Goal: Task Accomplishment & Management: Manage account settings

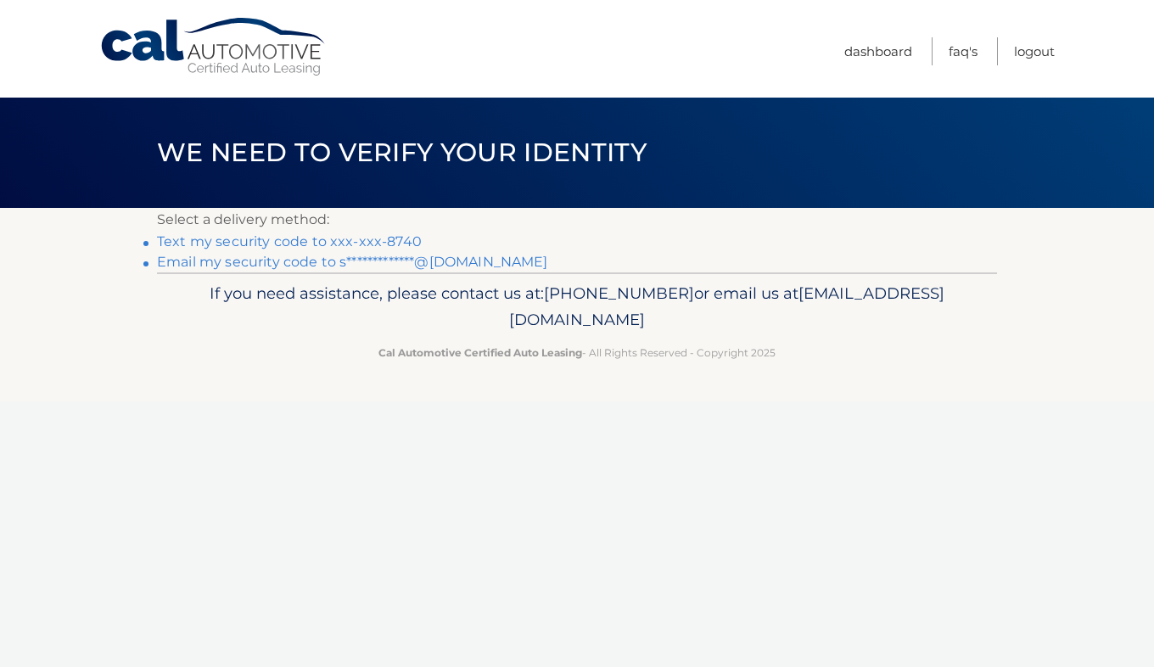
click at [267, 243] on link "Text my security code to xxx-xxx-8740" at bounding box center [289, 241] width 265 height 16
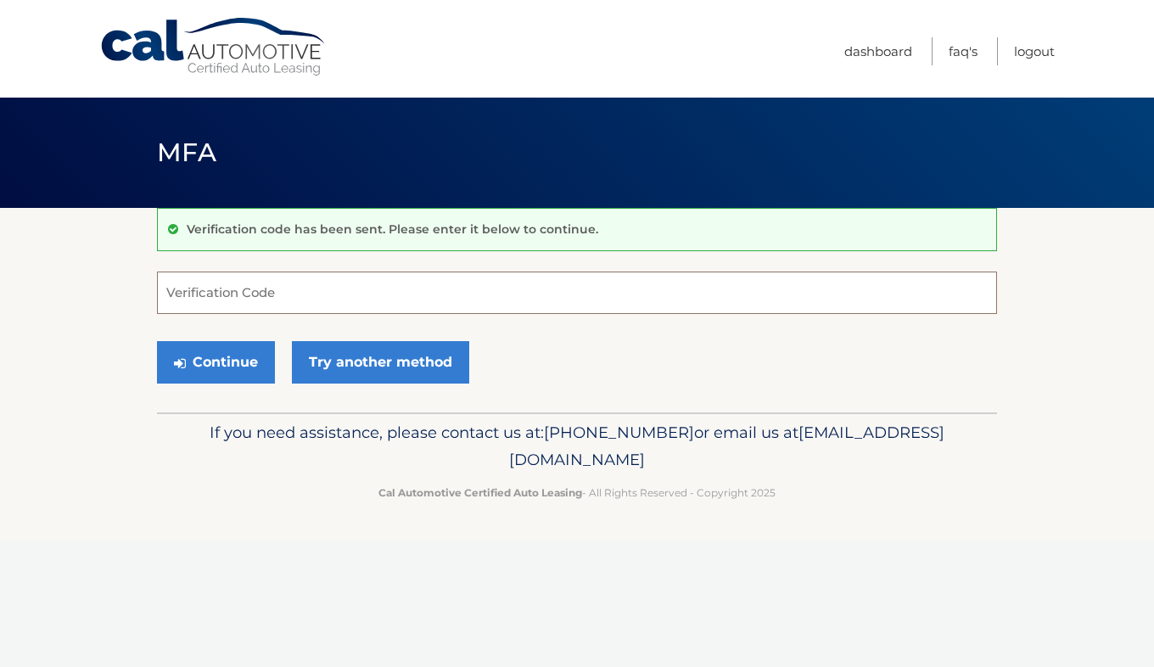
click at [259, 297] on input "Verification Code" at bounding box center [577, 293] width 840 height 42
type input "052587"
click at [204, 365] on button "Continue" at bounding box center [216, 362] width 118 height 42
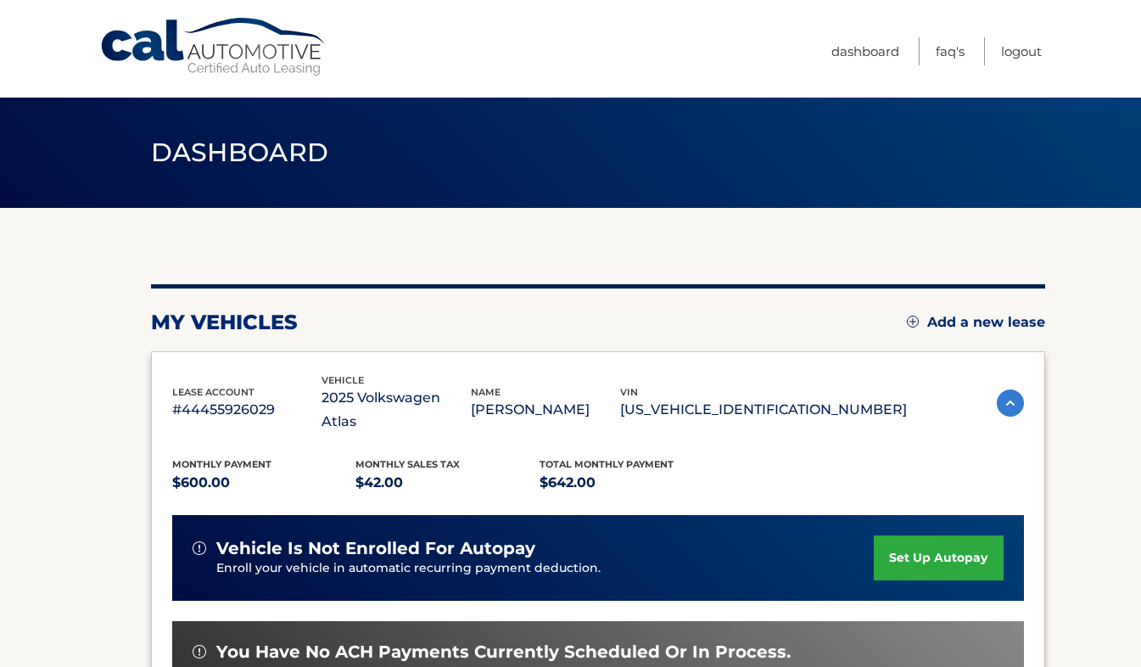
click at [116, 521] on section "my vehicles Add a new lease lease account #44455926029 vehicle 2025 Volkswagen …" at bounding box center [570, 565] width 1141 height 715
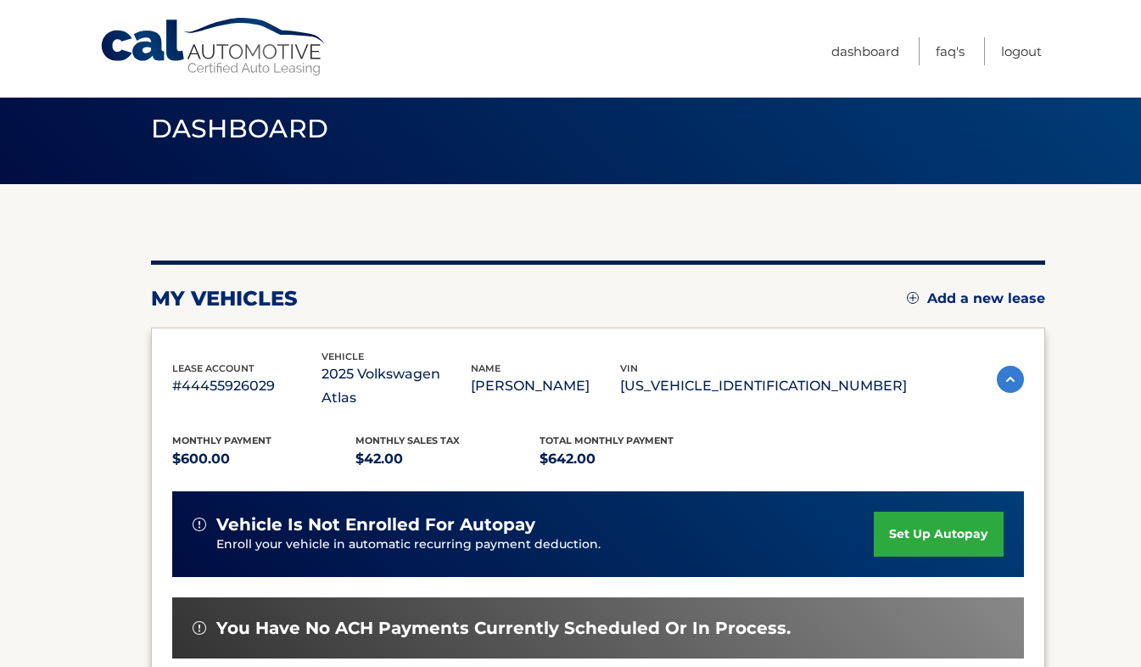
click at [304, 162] on header "Dashboard" at bounding box center [571, 129] width 840 height 110
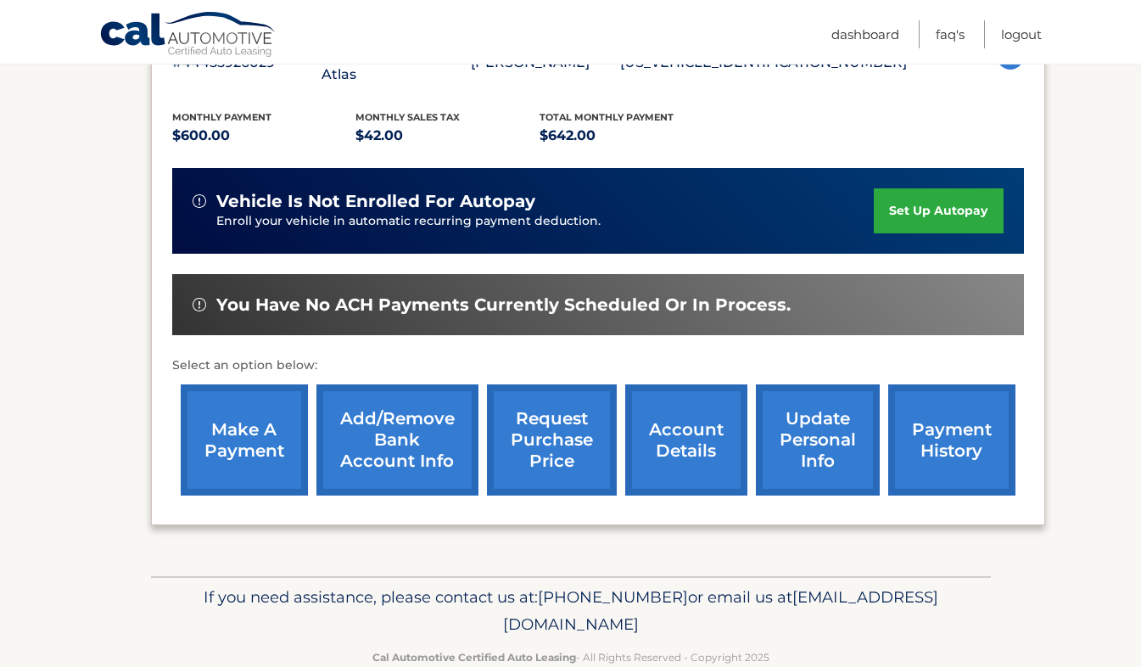
scroll to position [361, 0]
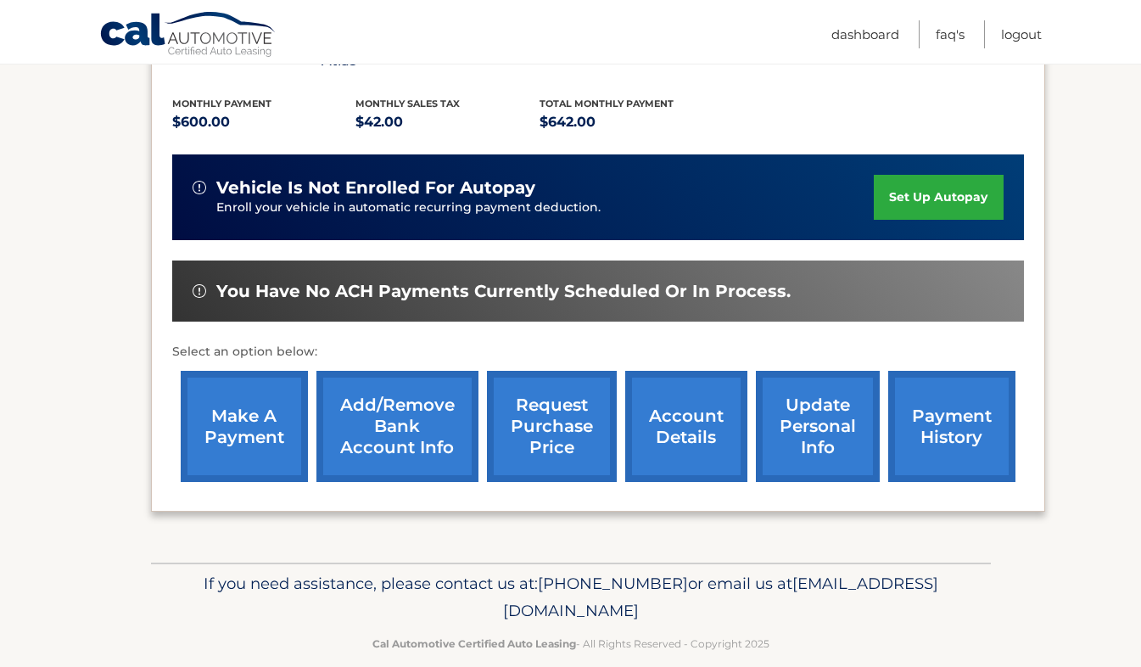
click at [255, 380] on link "make a payment" at bounding box center [244, 426] width 127 height 111
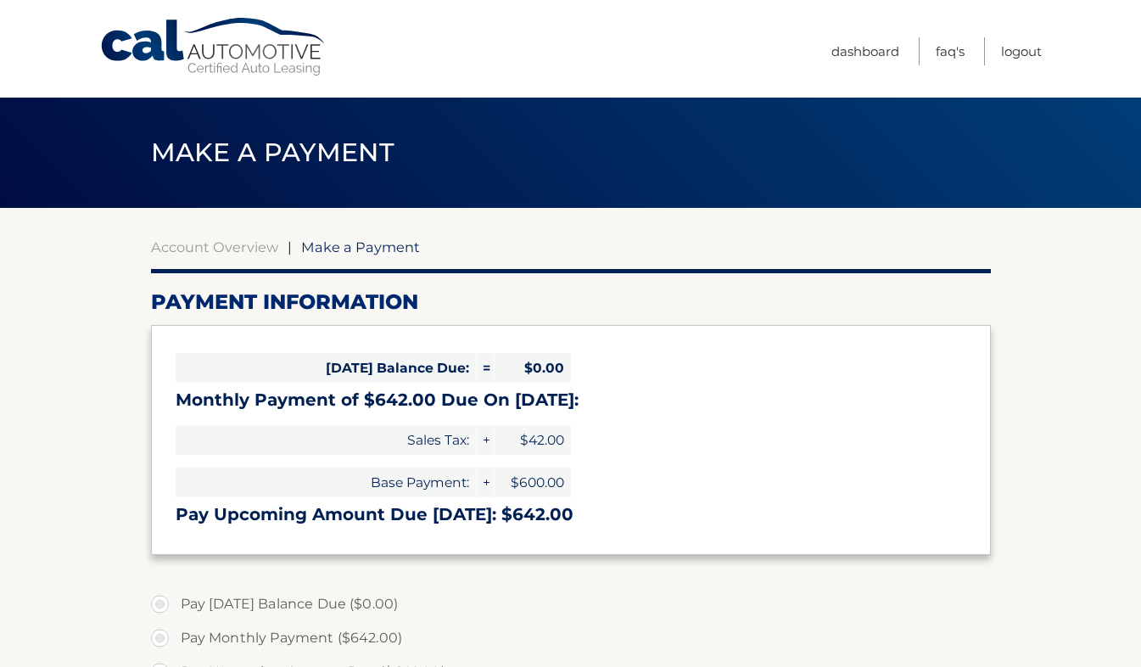
select select "MWI5YzZmOGMtMGRiYy00NzdmLWE1NzMtYWQxMGNjY2FkNmIx"
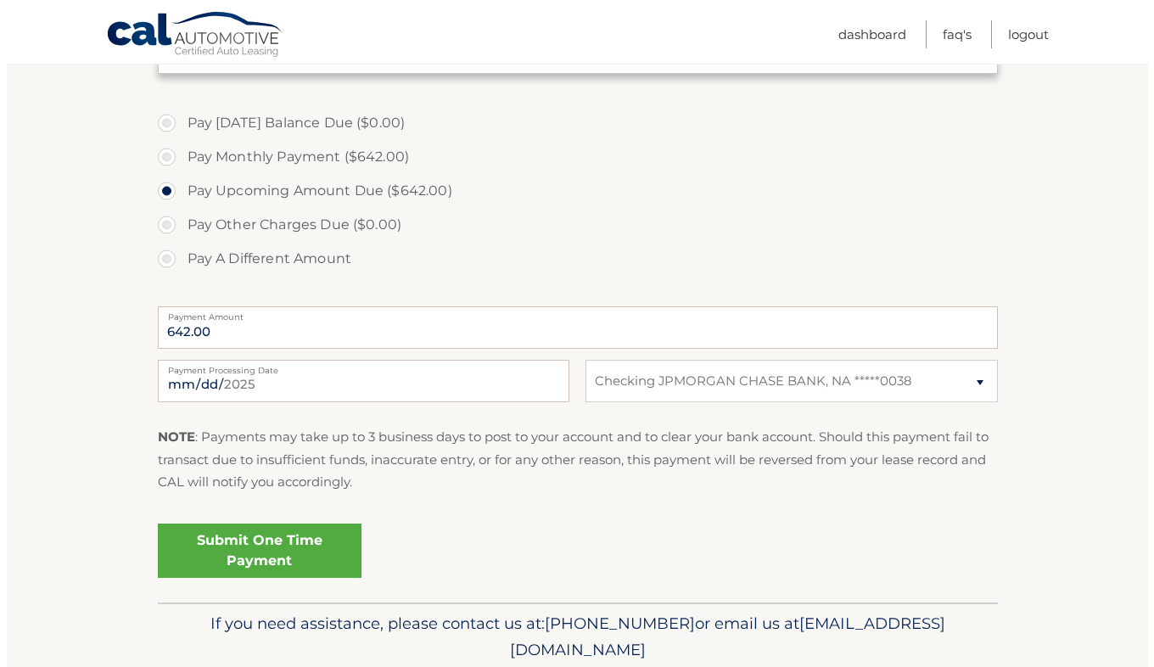
scroll to position [482, 0]
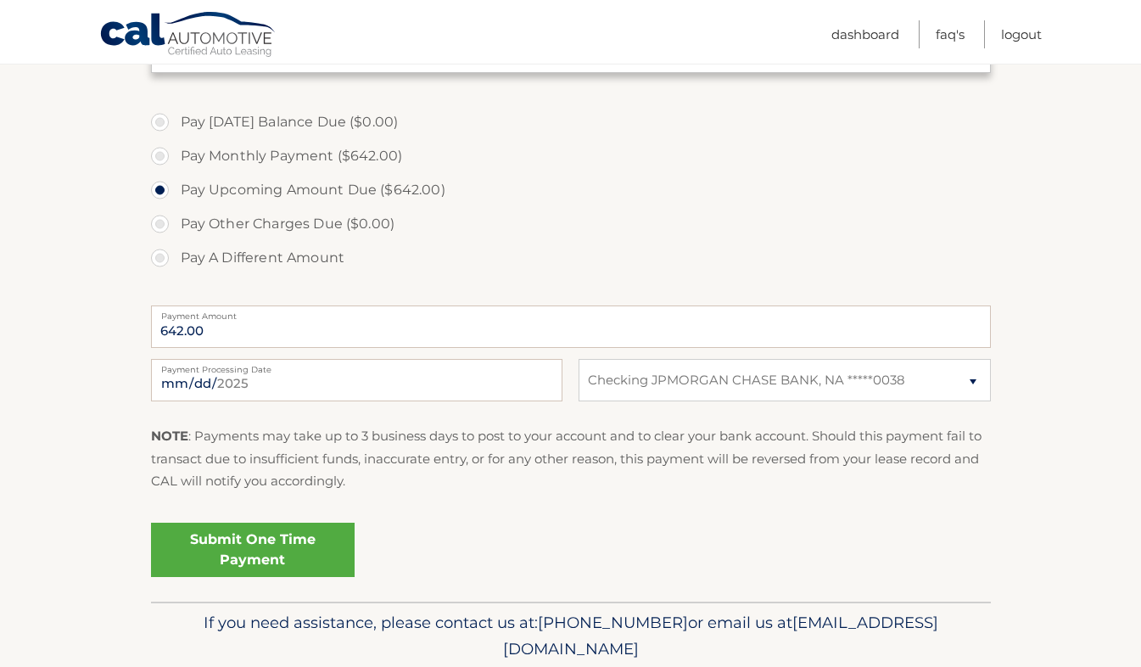
click at [244, 544] on link "Submit One Time Payment" at bounding box center [253, 550] width 204 height 54
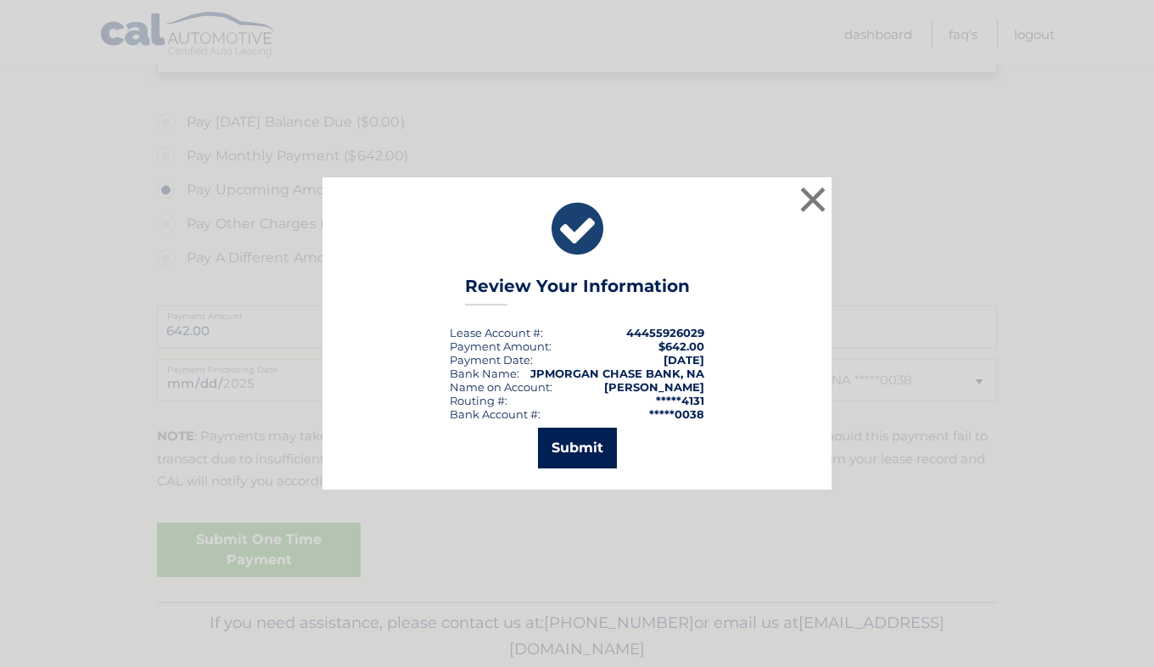
click at [589, 445] on button "Submit" at bounding box center [577, 448] width 79 height 41
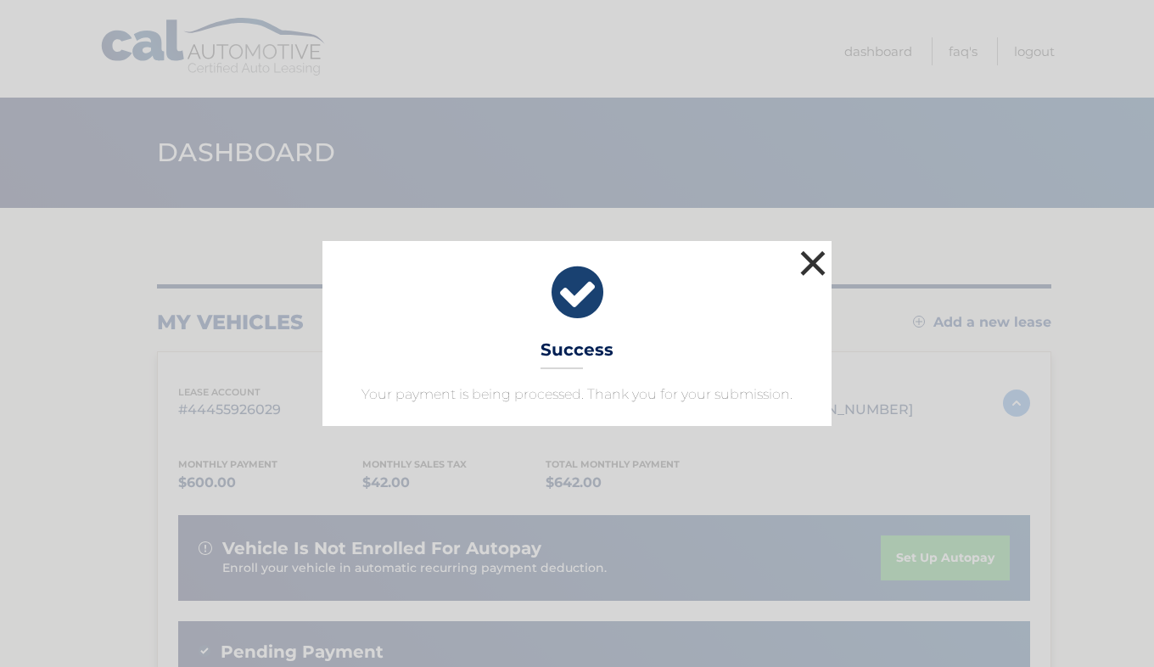
click at [815, 265] on button "×" at bounding box center [813, 263] width 34 height 34
